Goal: Task Accomplishment & Management: Manage account settings

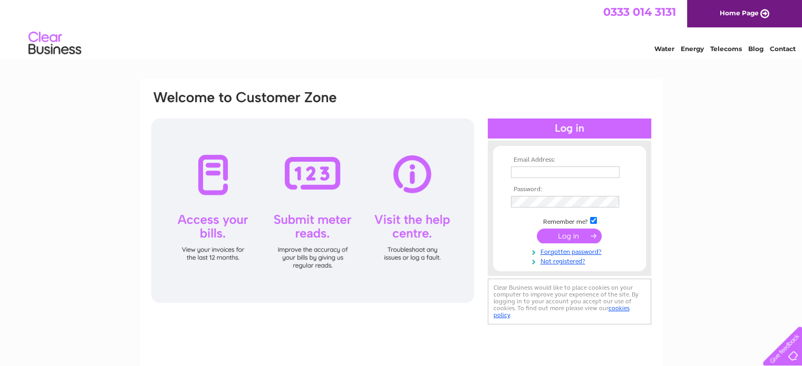
type input "cor@findingyourfeet.net"
click at [557, 231] on input "submit" at bounding box center [569, 236] width 65 height 15
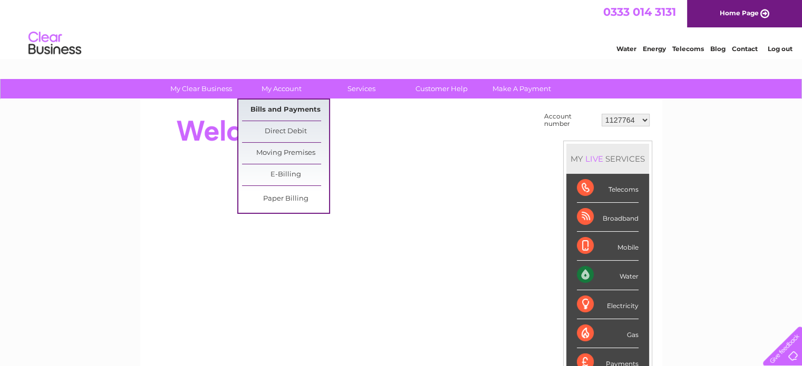
click at [290, 105] on link "Bills and Payments" at bounding box center [285, 110] width 87 height 21
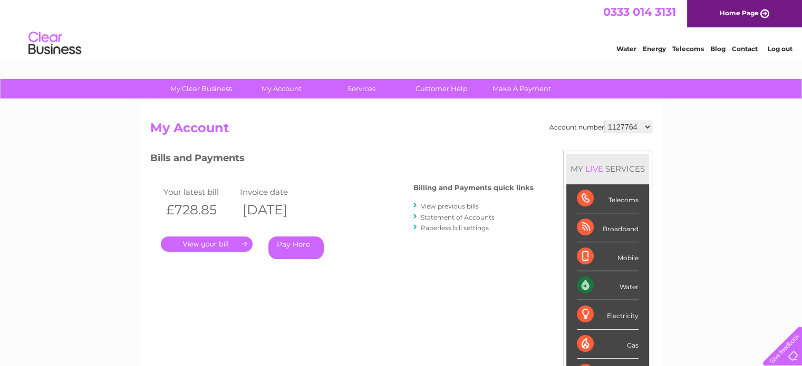
click at [192, 245] on link "." at bounding box center [207, 244] width 92 height 15
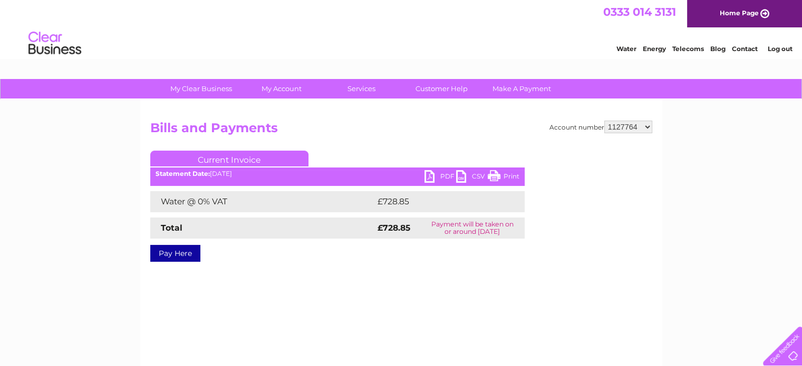
click at [427, 173] on link "PDF" at bounding box center [440, 177] width 32 height 15
